Goal: Task Accomplishment & Management: Manage account settings

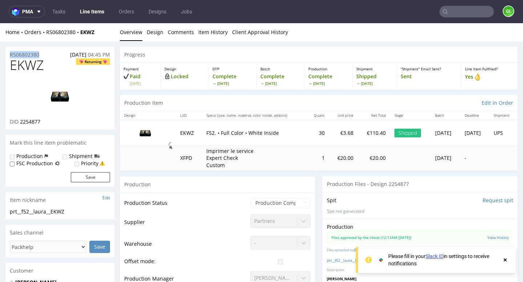
drag, startPoint x: 8, startPoint y: 54, endPoint x: 50, endPoint y: 57, distance: 42.2
click at [50, 57] on div "R506802380 30.08.2025 04:45 PM" at bounding box center [59, 53] width 109 height 12
copy p "R506802380"
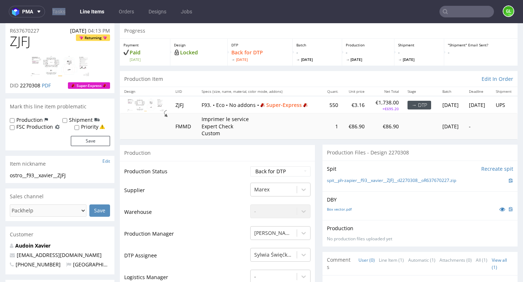
scroll to position [31, 0]
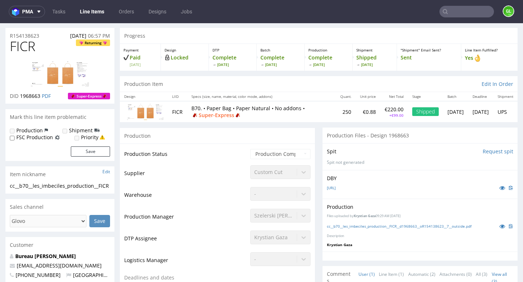
scroll to position [15, 0]
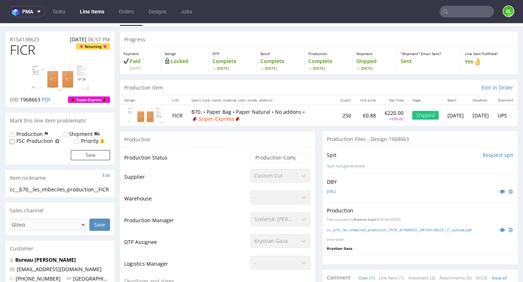
click at [68, 82] on img at bounding box center [60, 78] width 58 height 26
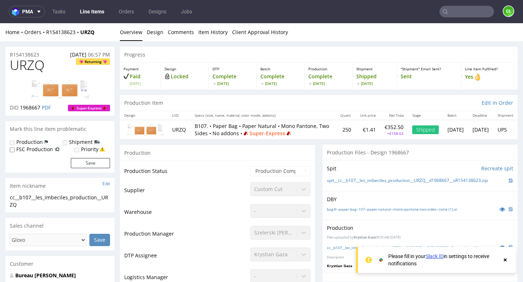
scroll to position [20, 0]
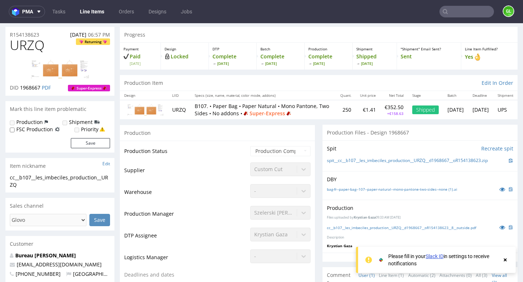
click at [58, 67] on img at bounding box center [60, 69] width 58 height 19
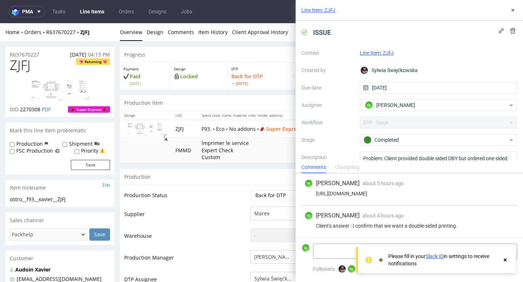
click at [515, 13] on button at bounding box center [512, 10] width 9 height 9
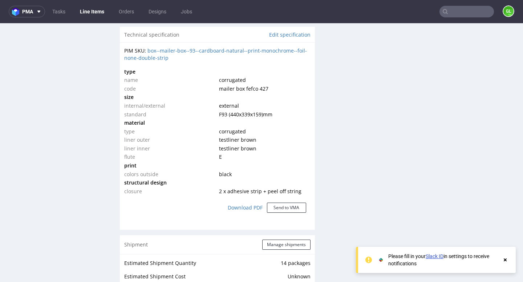
scroll to position [546, 0]
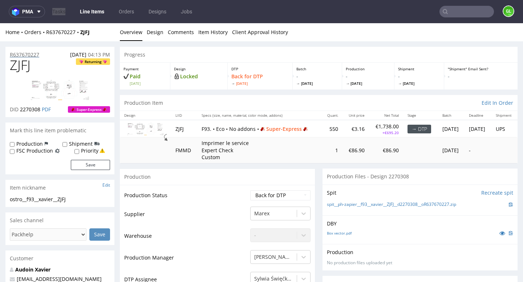
click at [24, 55] on p "R637670227" at bounding box center [24, 54] width 29 height 7
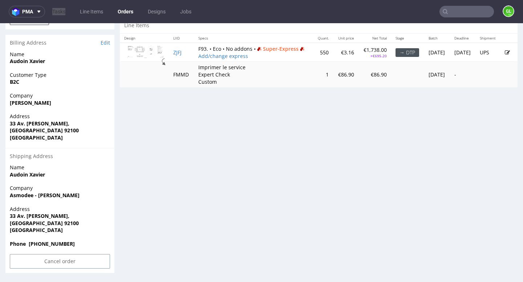
scroll to position [328, 0]
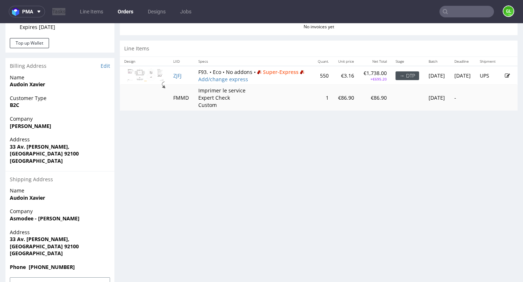
click at [504, 78] on icon at bounding box center [506, 75] width 5 height 5
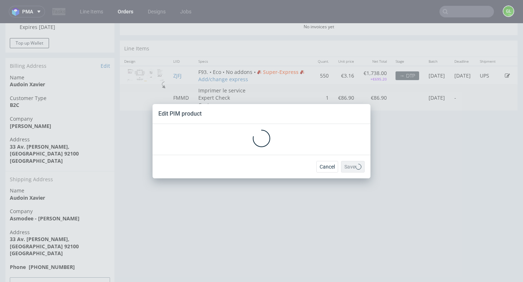
scroll to position [0, 0]
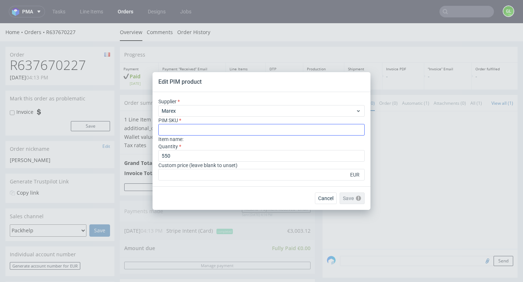
click at [221, 132] on input "text" at bounding box center [261, 130] width 206 height 12
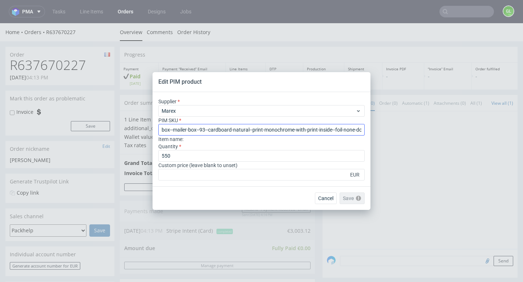
scroll to position [0, 19]
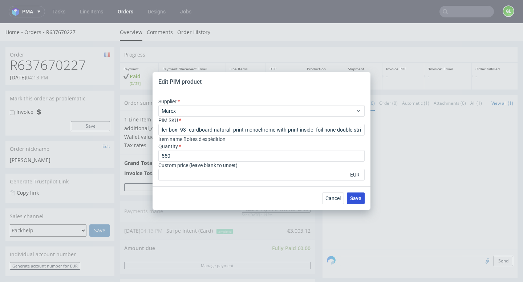
type input "box--mailer-box--93--cardboard-natural--print-monochrome-with-print-inside--foi…"
click at [358, 201] on span "Save" at bounding box center [355, 198] width 11 height 5
click at [357, 200] on span "Save" at bounding box center [355, 198] width 11 height 5
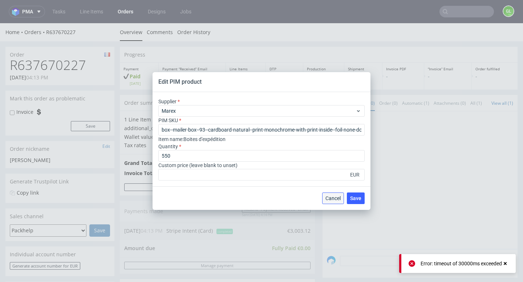
click at [331, 202] on button "Cancel" at bounding box center [333, 199] width 22 height 12
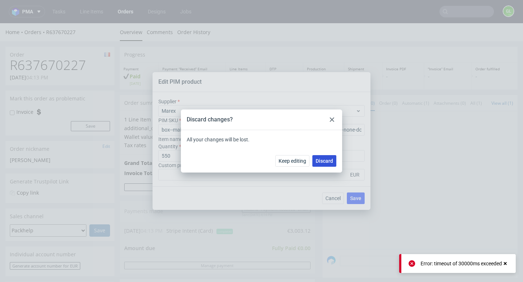
click at [319, 163] on span "Discard" at bounding box center [323, 161] width 17 height 5
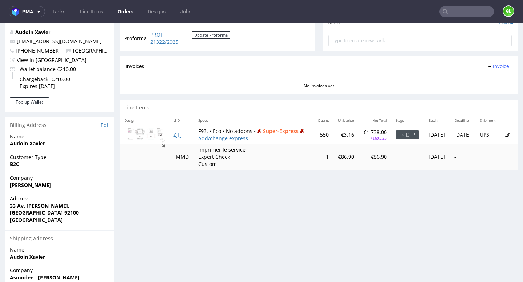
scroll to position [271, 0]
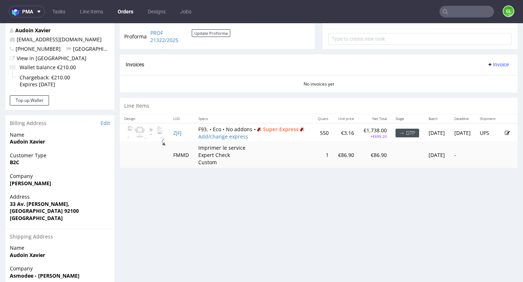
click at [504, 136] on icon at bounding box center [506, 133] width 5 height 5
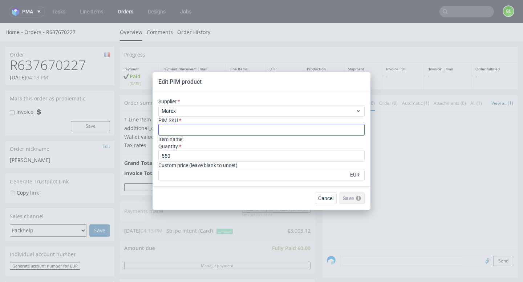
click at [209, 126] on input "text" at bounding box center [261, 130] width 206 height 12
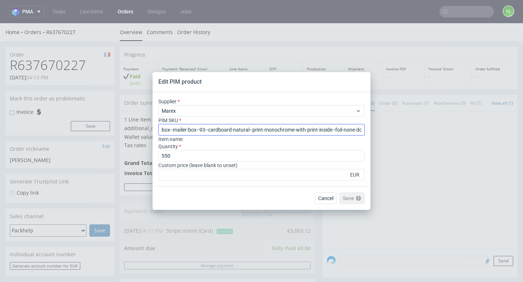
scroll to position [0, 19]
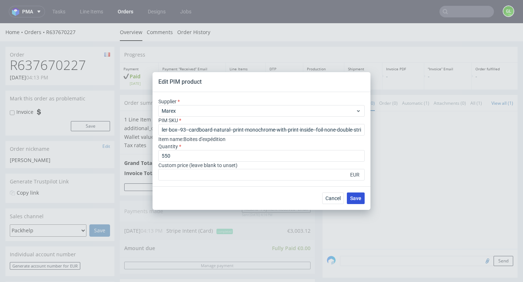
type input "box--mailer-box--93--cardboard-natural--print-monochrome-with-print-inside--foi…"
click at [359, 201] on button "Save" at bounding box center [356, 199] width 18 height 12
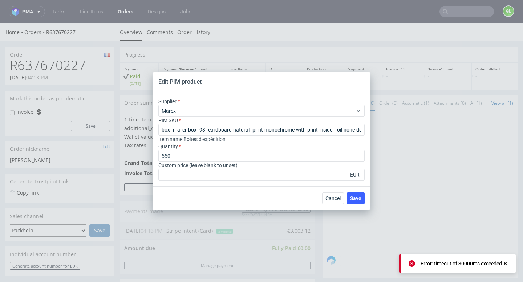
click at [436, 263] on div "Error: timeout of 30000ms exceeded" at bounding box center [460, 263] width 81 height 7
click at [337, 201] on button "Cancel" at bounding box center [333, 199] width 22 height 12
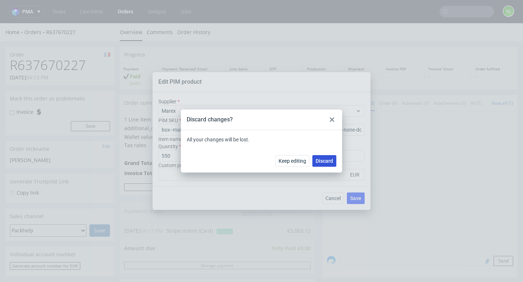
click at [330, 162] on span "Discard" at bounding box center [323, 161] width 17 height 5
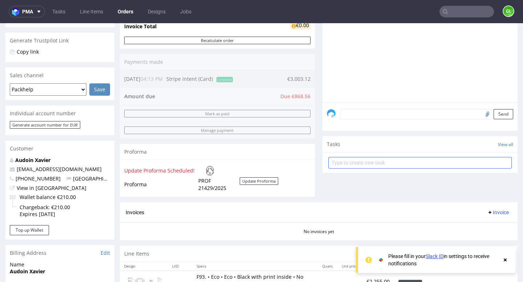
scroll to position [140, 0]
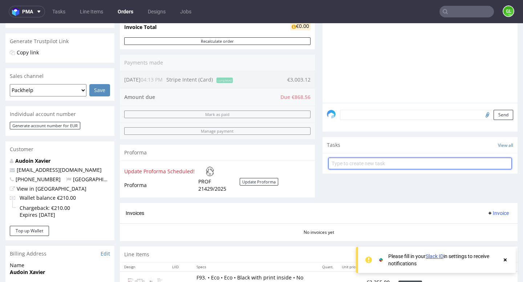
click at [343, 169] on input "text" at bounding box center [419, 164] width 183 height 12
type input "Payement link"
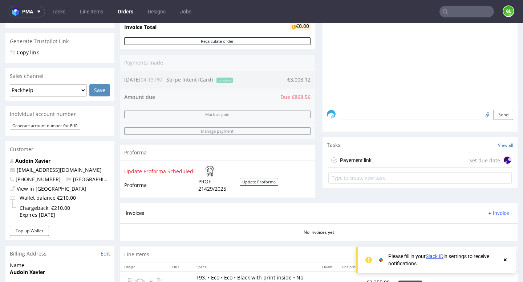
click at [417, 167] on div "Payement link Set due date" at bounding box center [419, 161] width 183 height 15
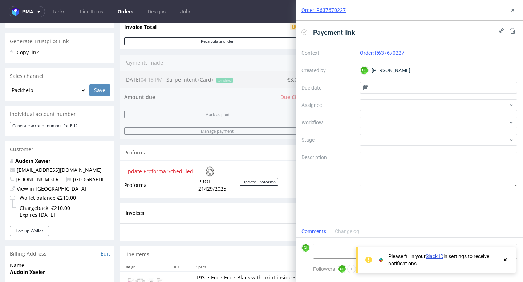
scroll to position [6, 0]
click at [400, 86] on input "text" at bounding box center [439, 88] width 158 height 12
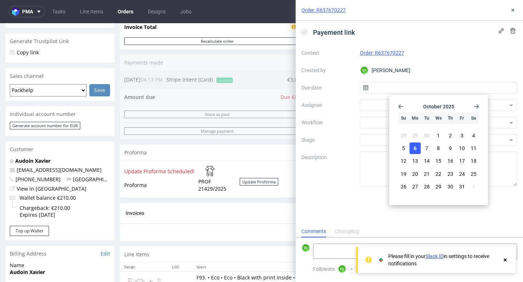
click at [415, 149] on span "6" at bounding box center [414, 148] width 3 height 7
type input "[DATE]"
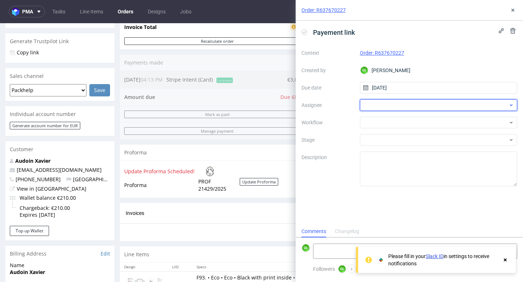
click at [421, 102] on div at bounding box center [439, 105] width 158 height 12
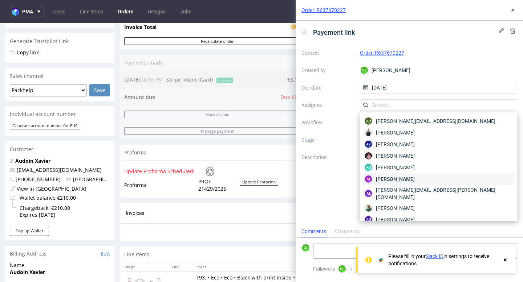
click at [400, 179] on span "[PERSON_NAME]" at bounding box center [395, 179] width 39 height 7
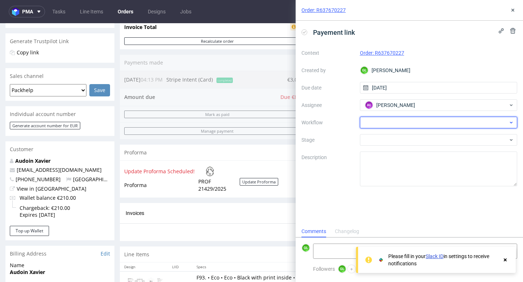
click at [512, 124] on icon at bounding box center [510, 123] width 5 height 6
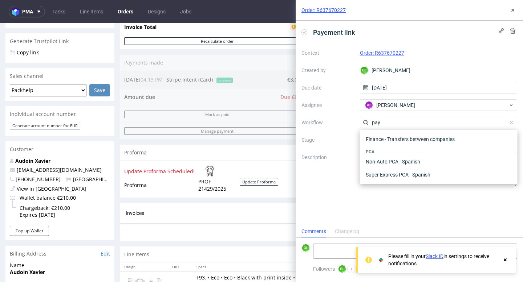
scroll to position [26, 0]
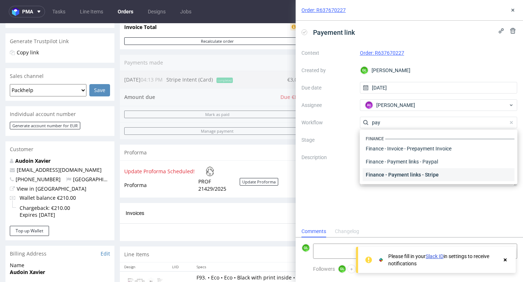
type input "pay"
click at [431, 176] on div "Finance - Payment links - Stripe" at bounding box center [439, 174] width 152 height 13
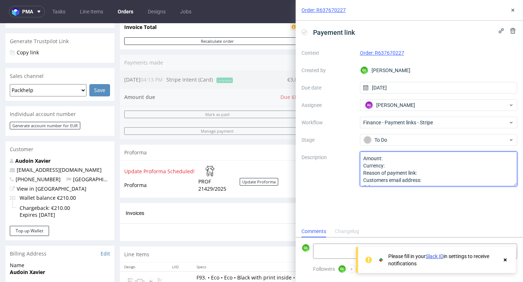
click at [402, 161] on textarea "Amount: Currency: Reason of payment link: Customers email address: Other:" at bounding box center [439, 169] width 158 height 35
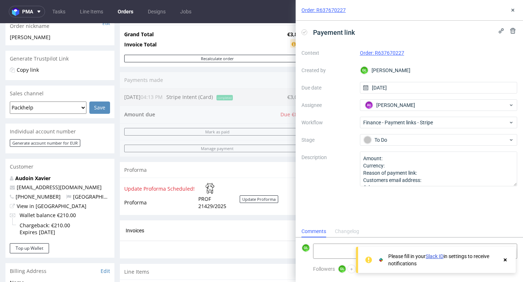
scroll to position [122, 0]
click at [513, 11] on use at bounding box center [512, 10] width 3 height 3
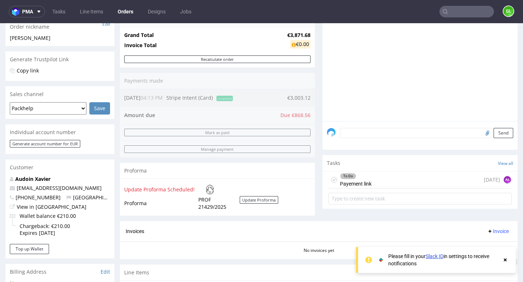
click at [398, 189] on div "To Do Payement link [DATE] AŁ" at bounding box center [419, 180] width 183 height 17
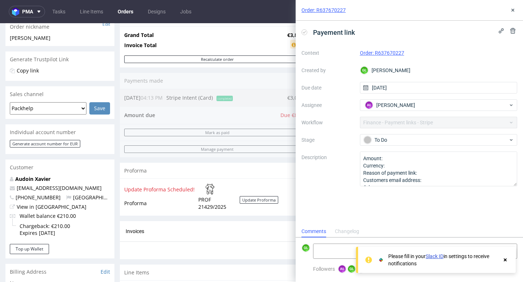
scroll to position [6, 0]
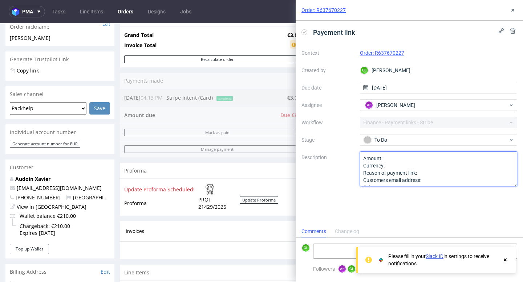
click at [394, 157] on textarea "Amount: Currency: Reason of payment link: Customers email address: Other:" at bounding box center [439, 169] width 158 height 35
click at [410, 167] on textarea "Amount: Currency: Reason of payment link: Customers email address: Other:" at bounding box center [439, 169] width 158 height 35
click at [431, 176] on textarea "Amount: Currency: Reason of payment link: Customers email address: Other:" at bounding box center [439, 169] width 158 height 35
click at [437, 175] on textarea "Amount: Currency: Reason of payment link: Customers email address: Other:" at bounding box center [439, 169] width 158 height 35
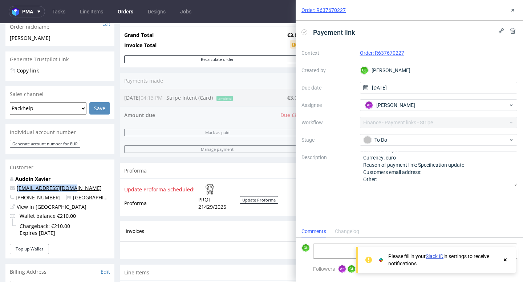
drag, startPoint x: 78, startPoint y: 188, endPoint x: 17, endPoint y: 187, distance: 61.7
click at [17, 187] on p "[EMAIL_ADDRESS][DOMAIN_NAME]" at bounding box center [60, 188] width 100 height 7
copy link "[EMAIL_ADDRESS][DOMAIN_NAME]"
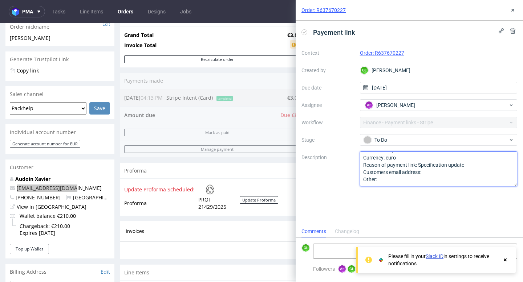
click at [440, 172] on textarea "Amount: 868,65 Currency: euro Reason of payment link: Specification update Cust…" at bounding box center [439, 169] width 158 height 35
paste textarea "[EMAIL_ADDRESS][DOMAIN_NAME]"
type textarea "Amount: 868,65 Currency: euro Reason of payment link: Specification update Cust…"
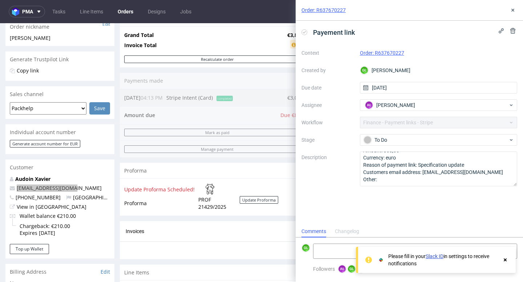
click at [506, 264] on div at bounding box center [505, 260] width 7 height 15
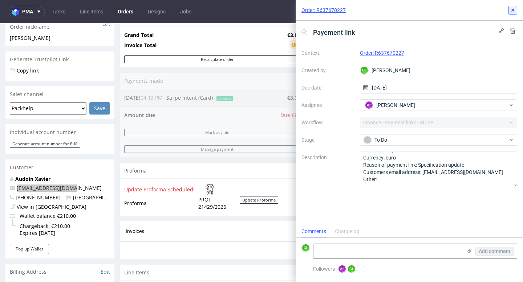
click at [514, 8] on icon at bounding box center [513, 10] width 6 height 6
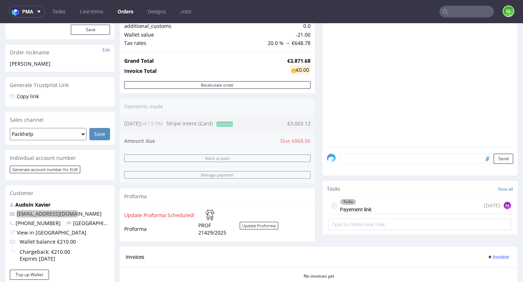
scroll to position [96, 0]
click at [190, 113] on div "Order summary 1 Line Item (Net Total) 3,243.90 additional_customs 0.0 Wallet va…" at bounding box center [217, 120] width 195 height 254
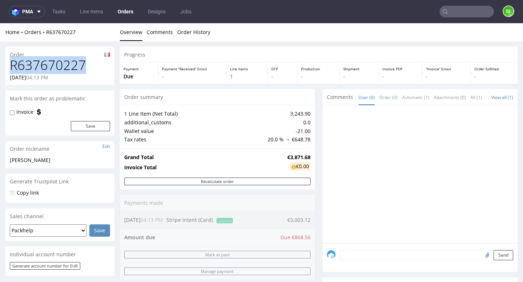
drag, startPoint x: 10, startPoint y: 64, endPoint x: 85, endPoint y: 64, distance: 74.8
click at [85, 64] on h1 "R637670227" at bounding box center [60, 65] width 100 height 15
copy h1 "R637670227"
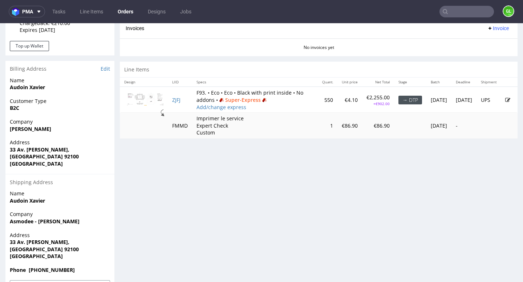
scroll to position [322, 0]
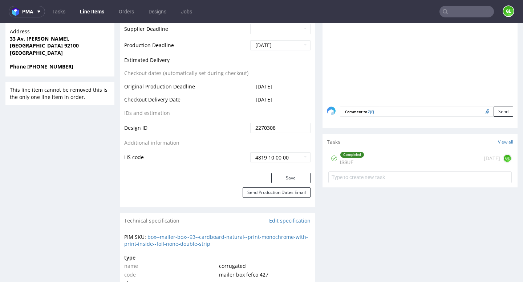
scroll to position [396, 0]
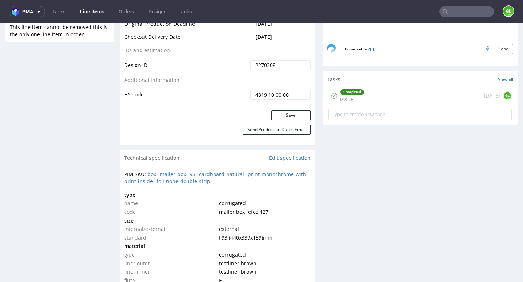
click at [387, 96] on div "Completed ISSUE [DATE] GL" at bounding box center [419, 95] width 183 height 17
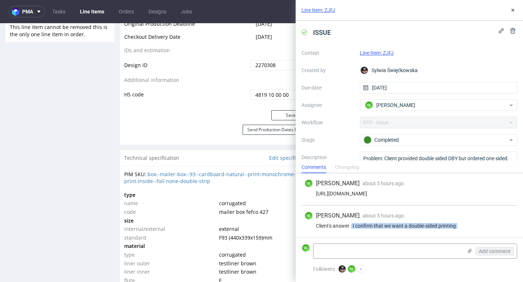
drag, startPoint x: 352, startPoint y: 226, endPoint x: 479, endPoint y: 232, distance: 127.2
click at [479, 232] on div "GL [PERSON_NAME] about 5 hours ago [DATE] 09:41 Client's answer : I confirm tha…" at bounding box center [409, 222] width 216 height 32
copy div "I confirm that we want a double-sided printing."
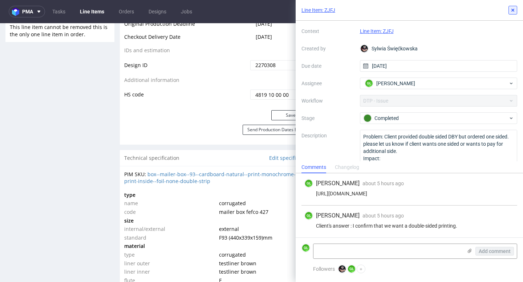
click at [512, 9] on icon at bounding box center [513, 10] width 6 height 6
